Goal: Find specific page/section: Find specific page/section

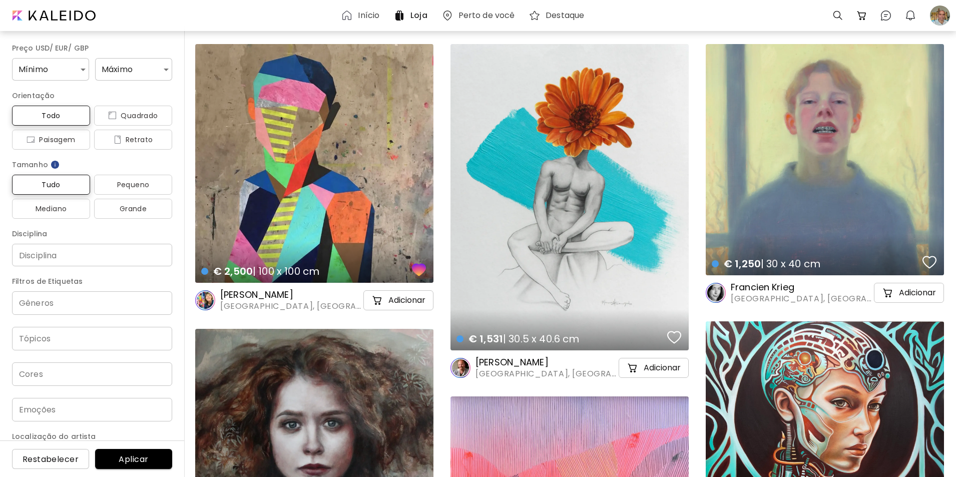
click at [419, 269] on div "button" at bounding box center [419, 269] width 14 height 15
click at [938, 16] on div at bounding box center [940, 16] width 22 height 22
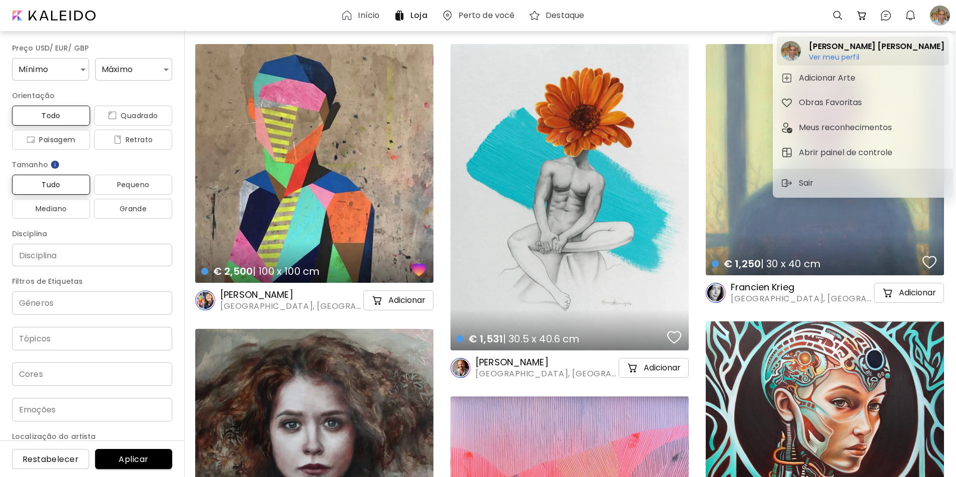
click at [834, 55] on h6 "Ver meu perfil" at bounding box center [876, 57] width 135 height 9
